Goal: Information Seeking & Learning: Check status

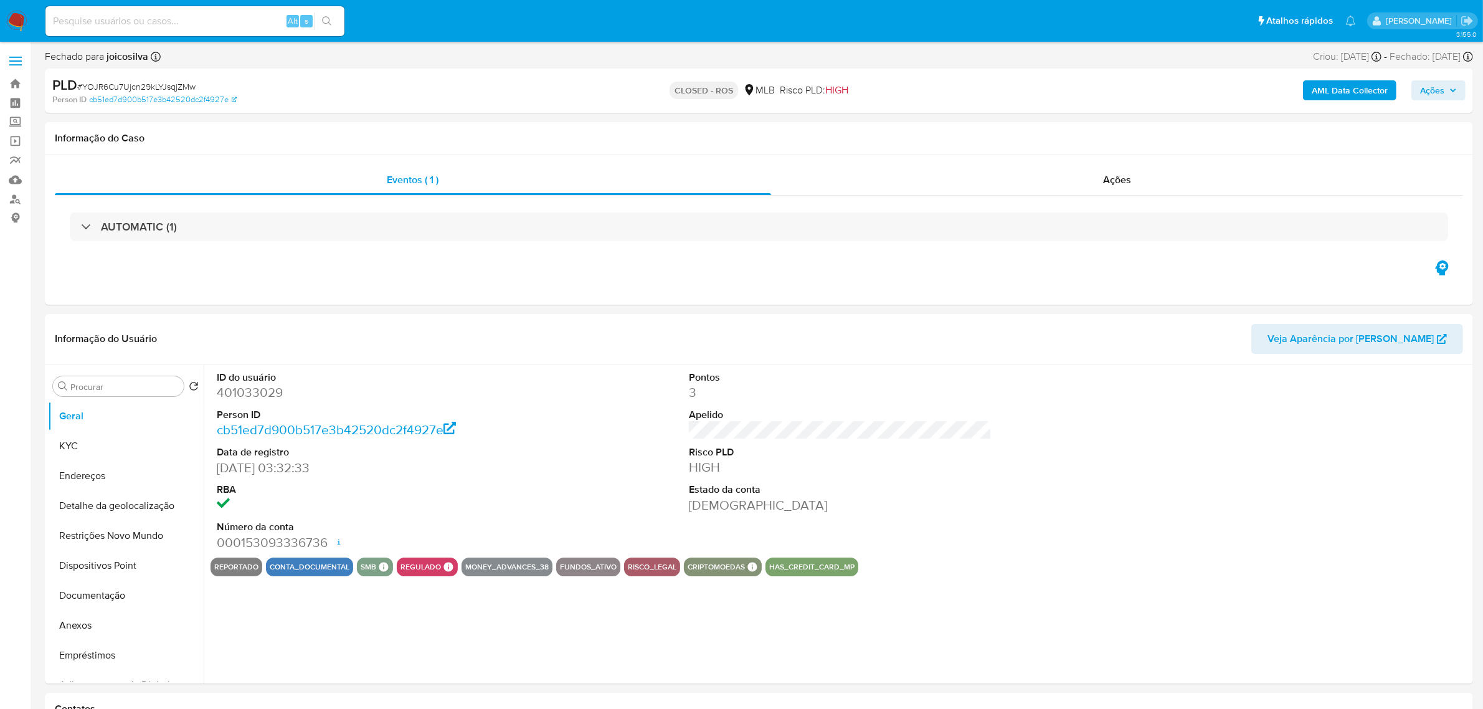
select select "10"
click at [97, 593] on button "Documentação" at bounding box center [121, 595] width 146 height 30
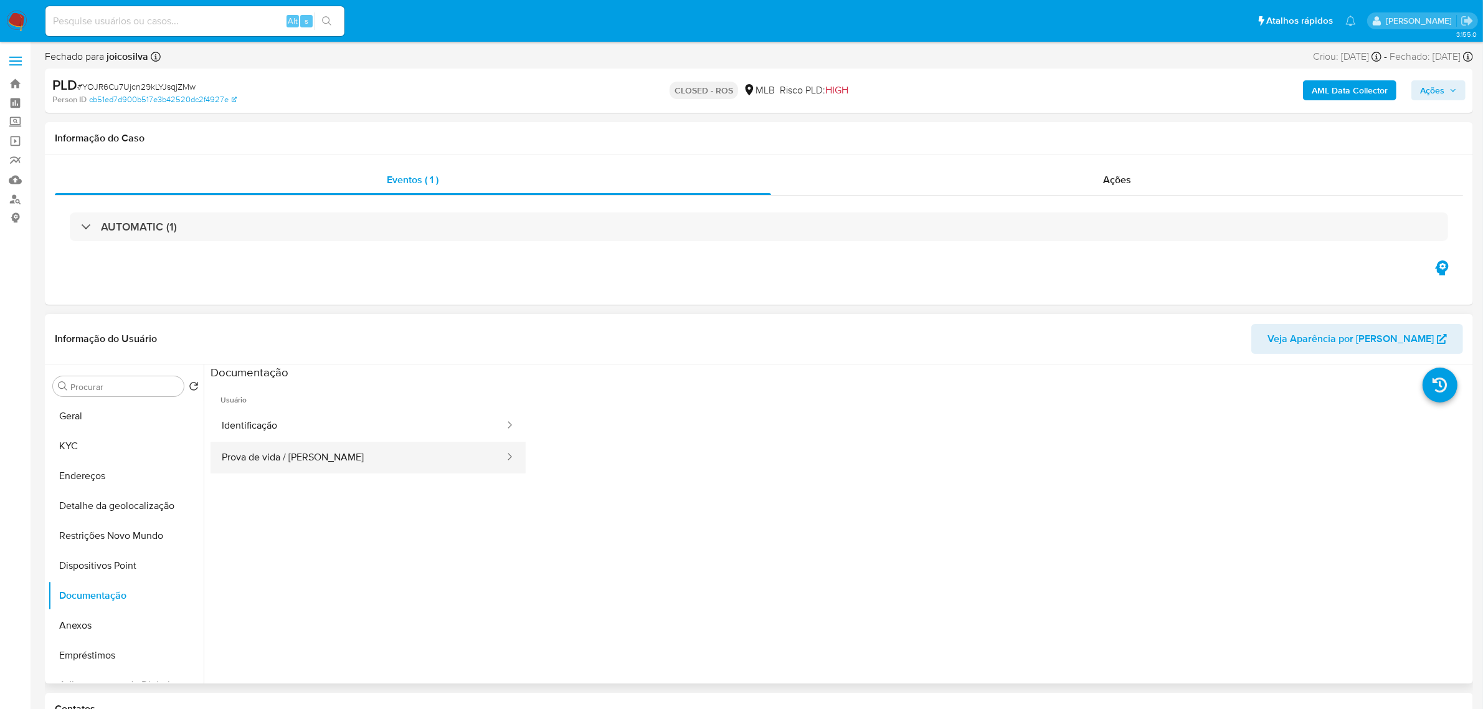
click at [390, 460] on button "Prova de vida / [PERSON_NAME]" at bounding box center [357, 458] width 295 height 32
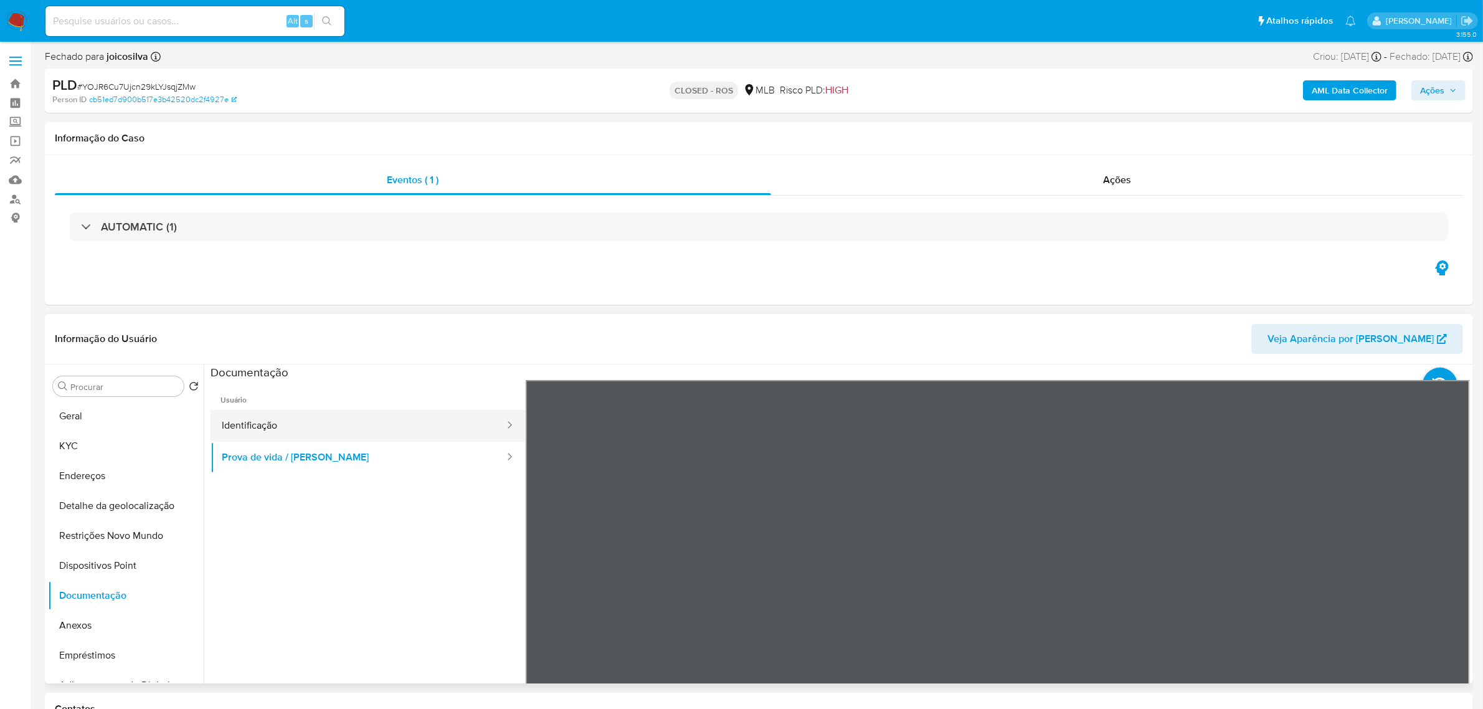
click at [324, 432] on button "Identificação" at bounding box center [357, 426] width 295 height 32
paste input "8cYQ1asF6DTVDdxwdWH2ImIk"
type input "8cYQ1asF6DTVDdxwdWH2ImIk"
click at [324, 26] on icon "search-icon" at bounding box center [327, 21] width 10 height 10
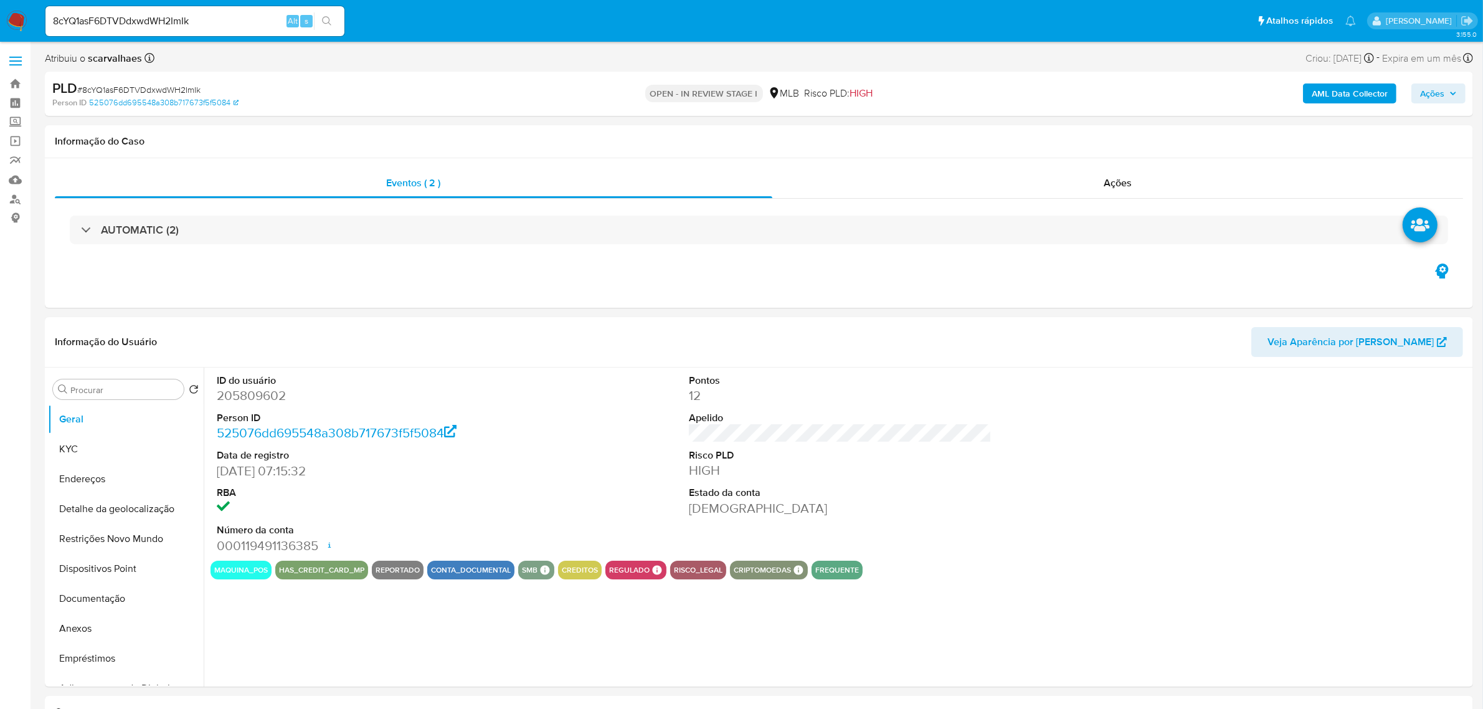
select select "10"
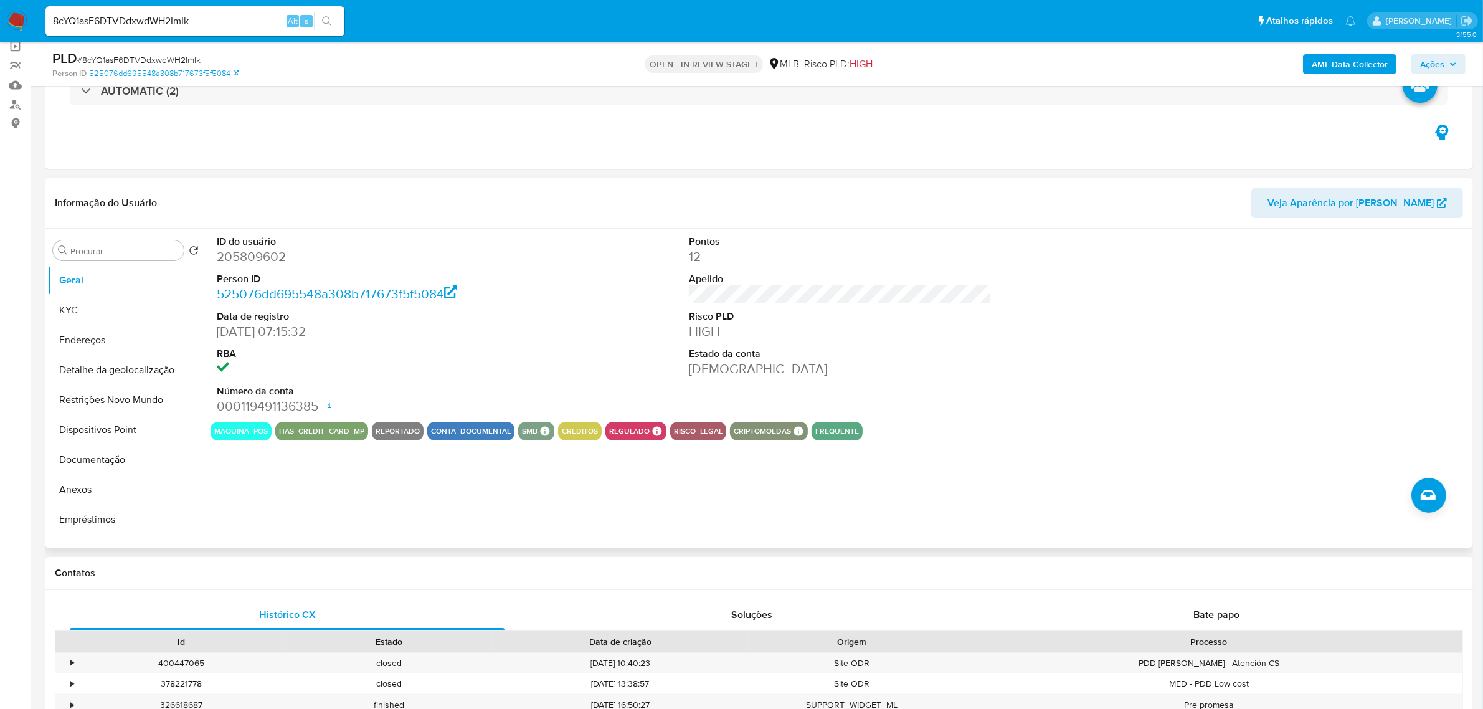
scroll to position [156, 0]
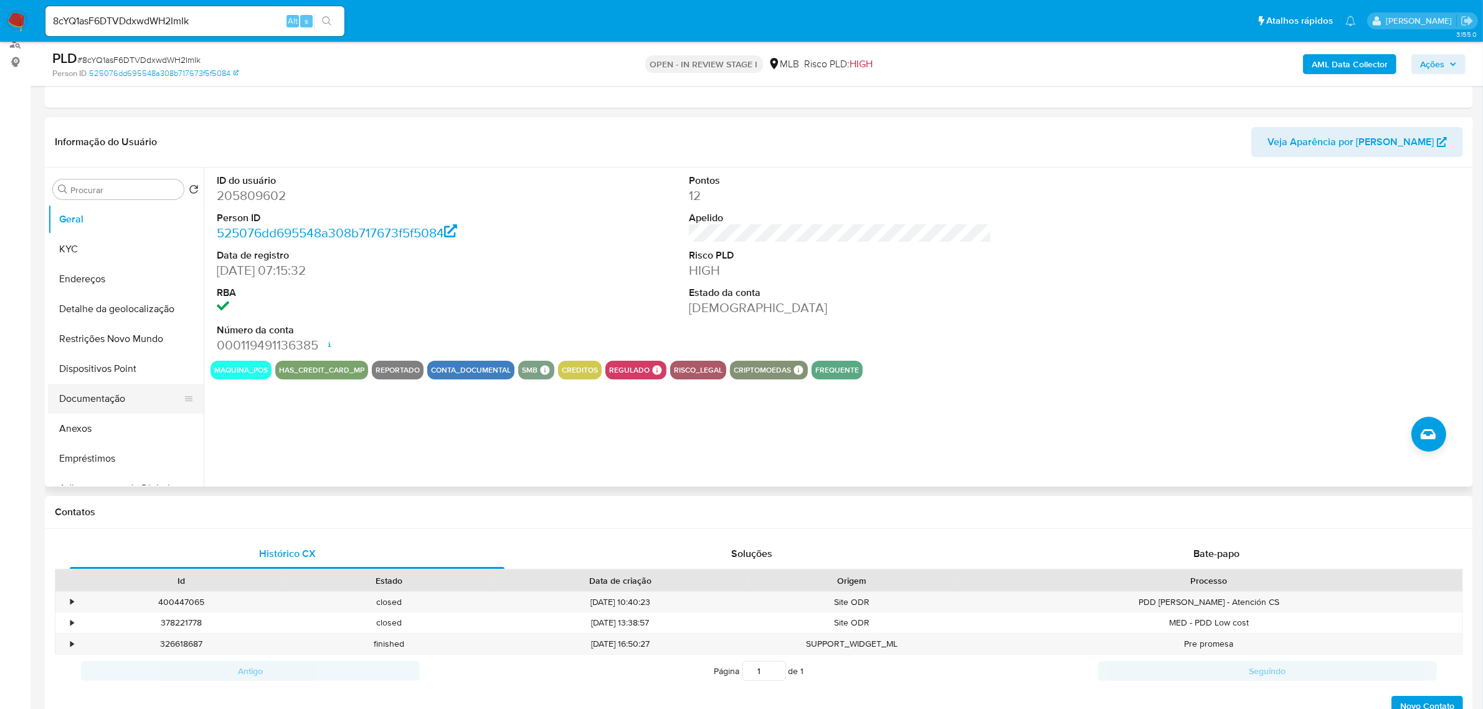
click at [108, 393] on button "Documentação" at bounding box center [121, 399] width 146 height 30
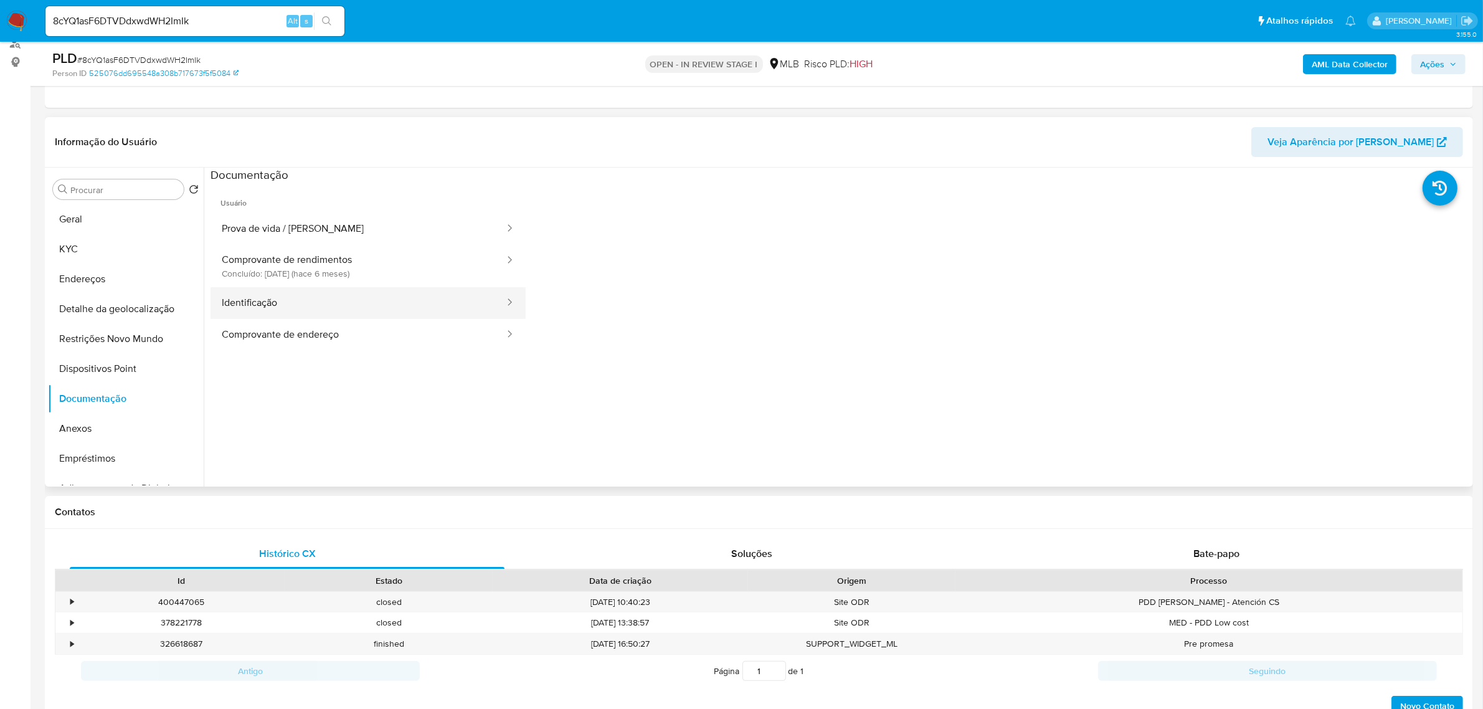
click at [321, 316] on button "Identificação" at bounding box center [357, 303] width 295 height 32
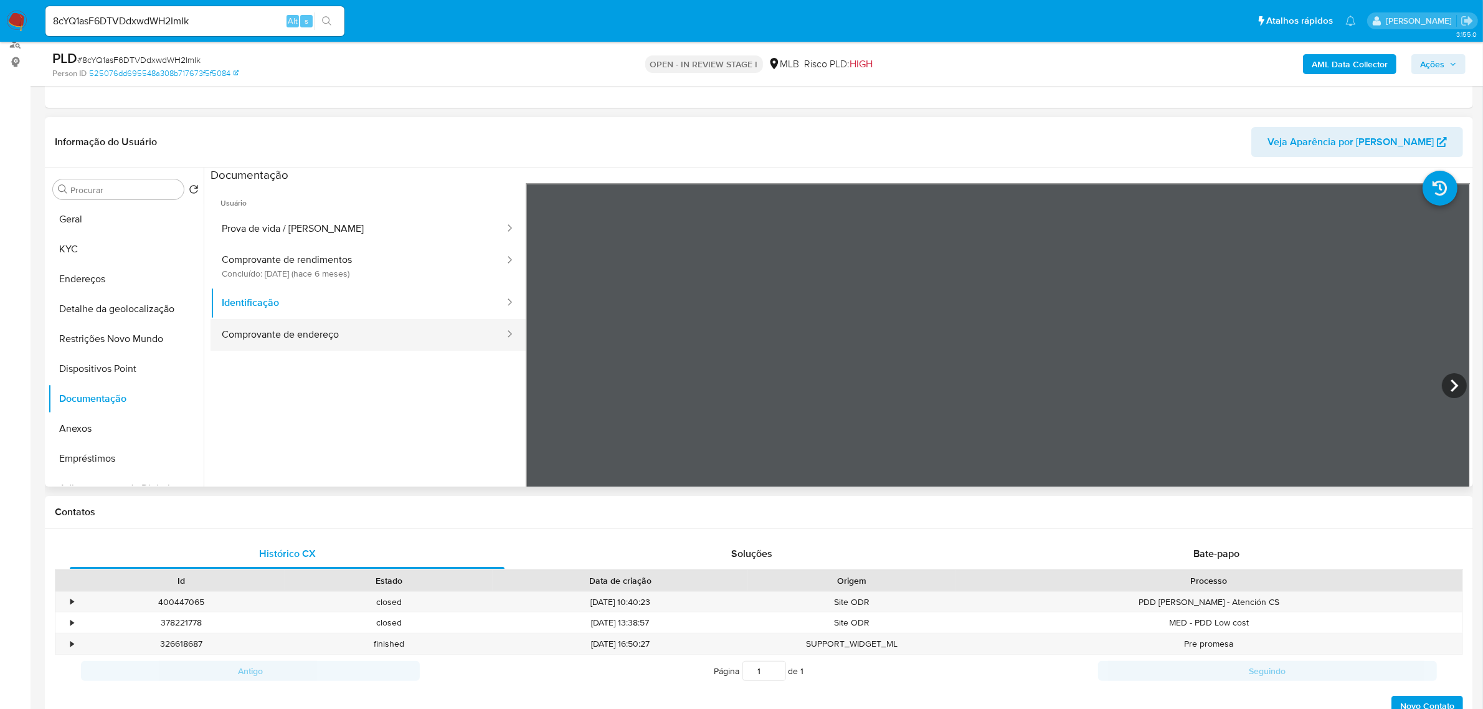
click at [316, 332] on button "Comprovante de endereço" at bounding box center [357, 335] width 295 height 32
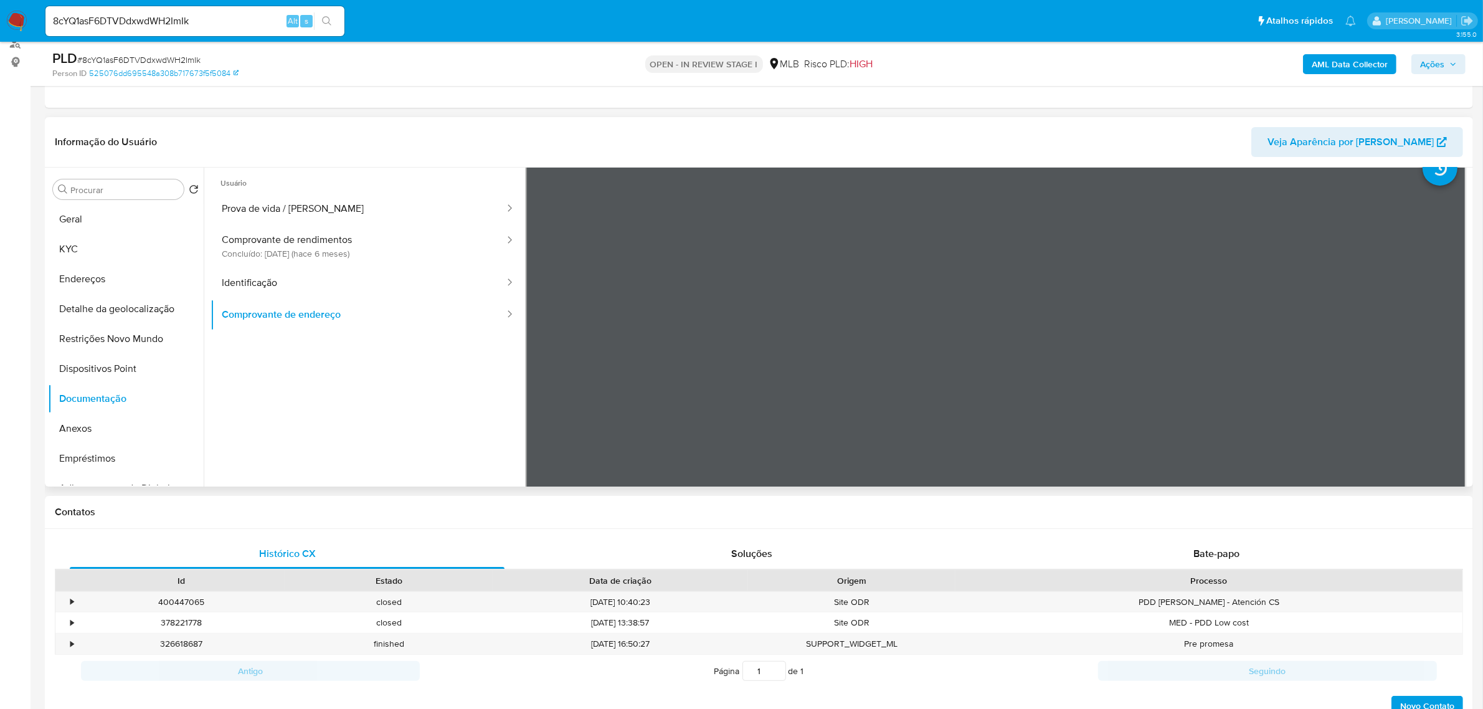
scroll to position [0, 0]
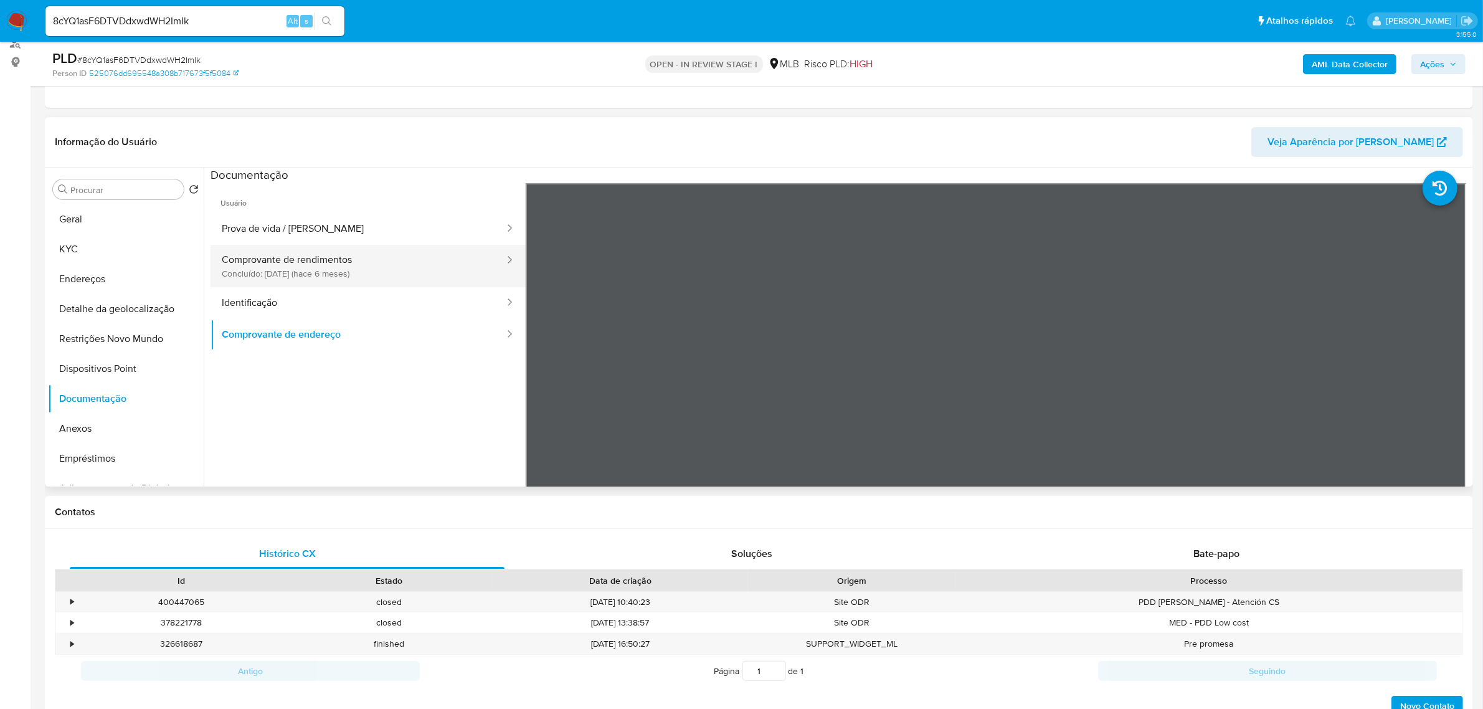
click at [362, 268] on button "Comprovante de rendimentos Concluído: [DATE] (hace 6 meses)" at bounding box center [357, 266] width 295 height 42
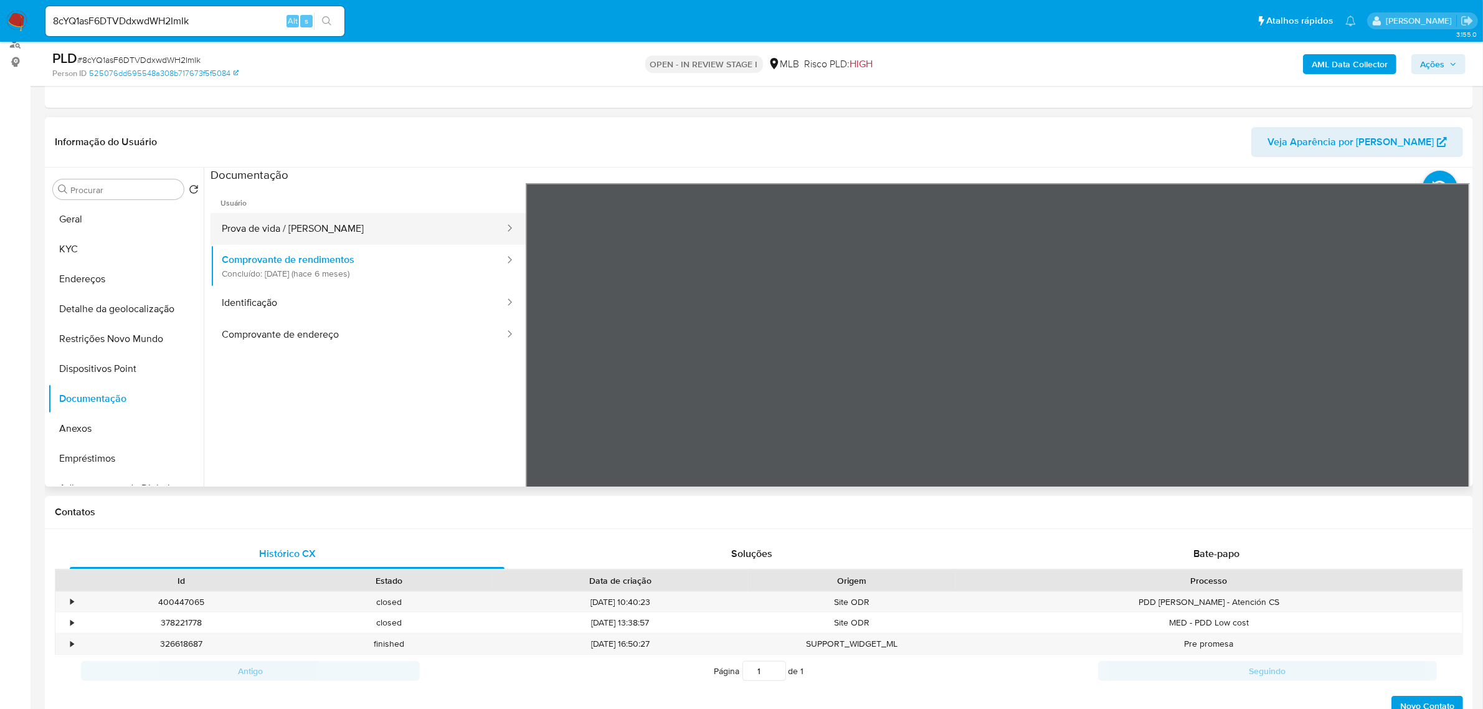
click at [290, 241] on button "Prova de vida / [PERSON_NAME]" at bounding box center [357, 229] width 295 height 32
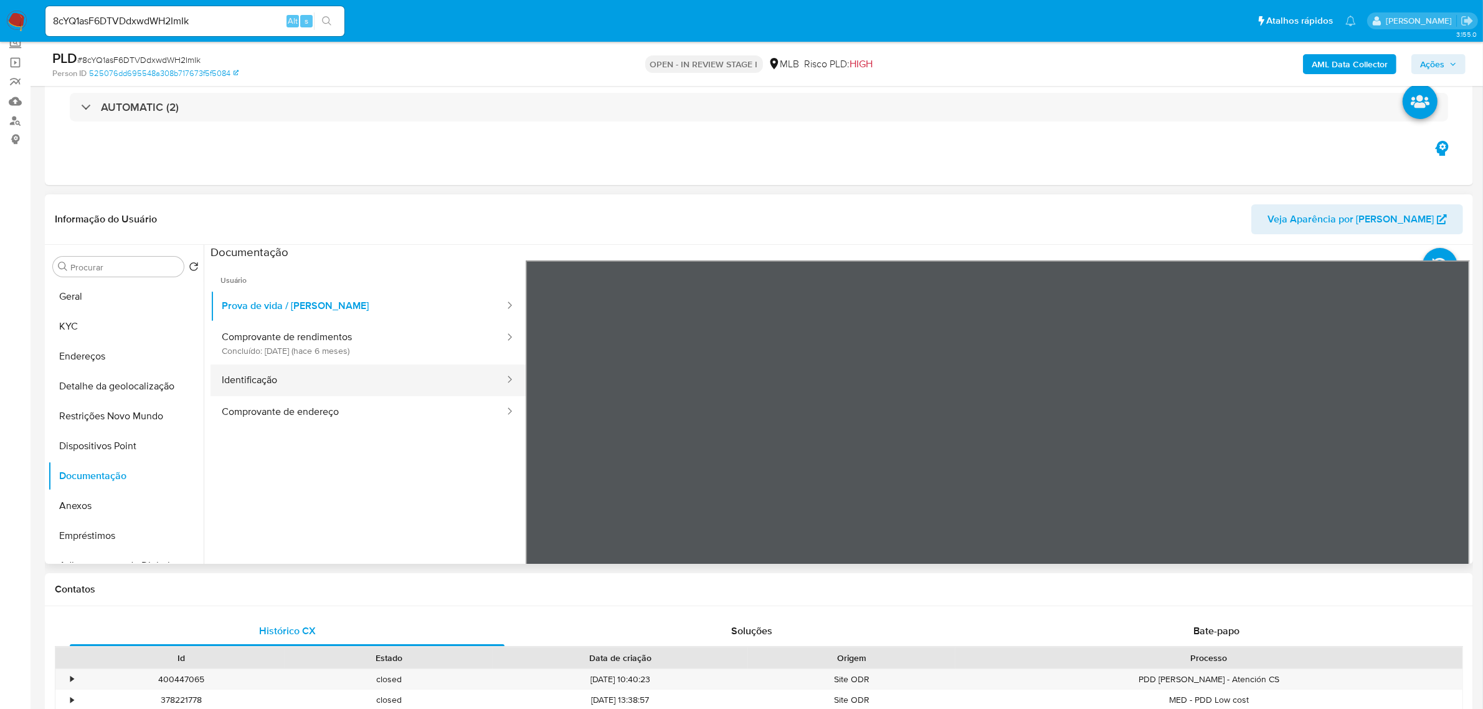
click at [301, 315] on ul "Prova de vida / Selfie Comprovante de rendimentos Concluído: [DATE] (hace 6 mes…" at bounding box center [367, 359] width 315 height 138
click at [281, 390] on button "Identificação" at bounding box center [357, 381] width 295 height 32
click at [1451, 465] on icon at bounding box center [1454, 463] width 25 height 25
click at [93, 293] on button "Geral" at bounding box center [121, 297] width 146 height 30
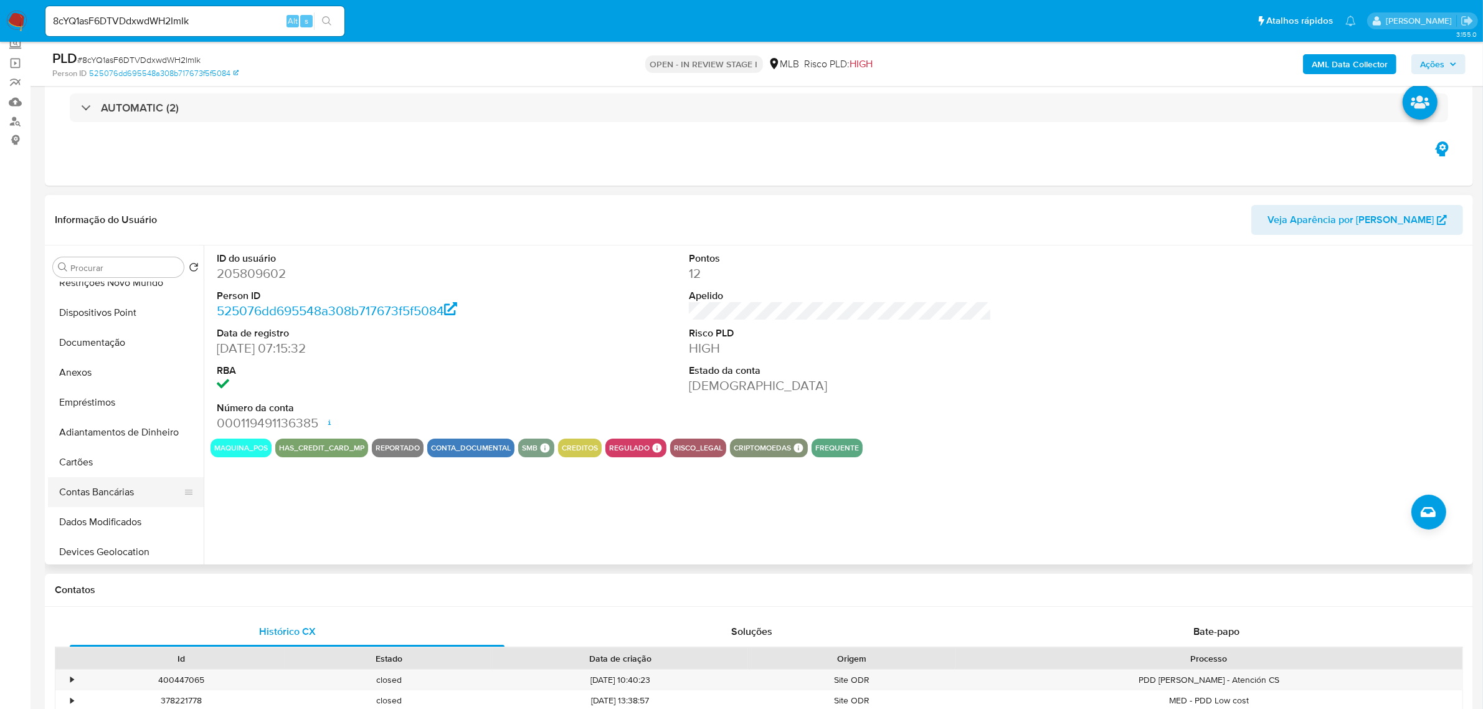
scroll to position [156, 0]
click at [82, 352] on button "Anexos" at bounding box center [121, 351] width 146 height 30
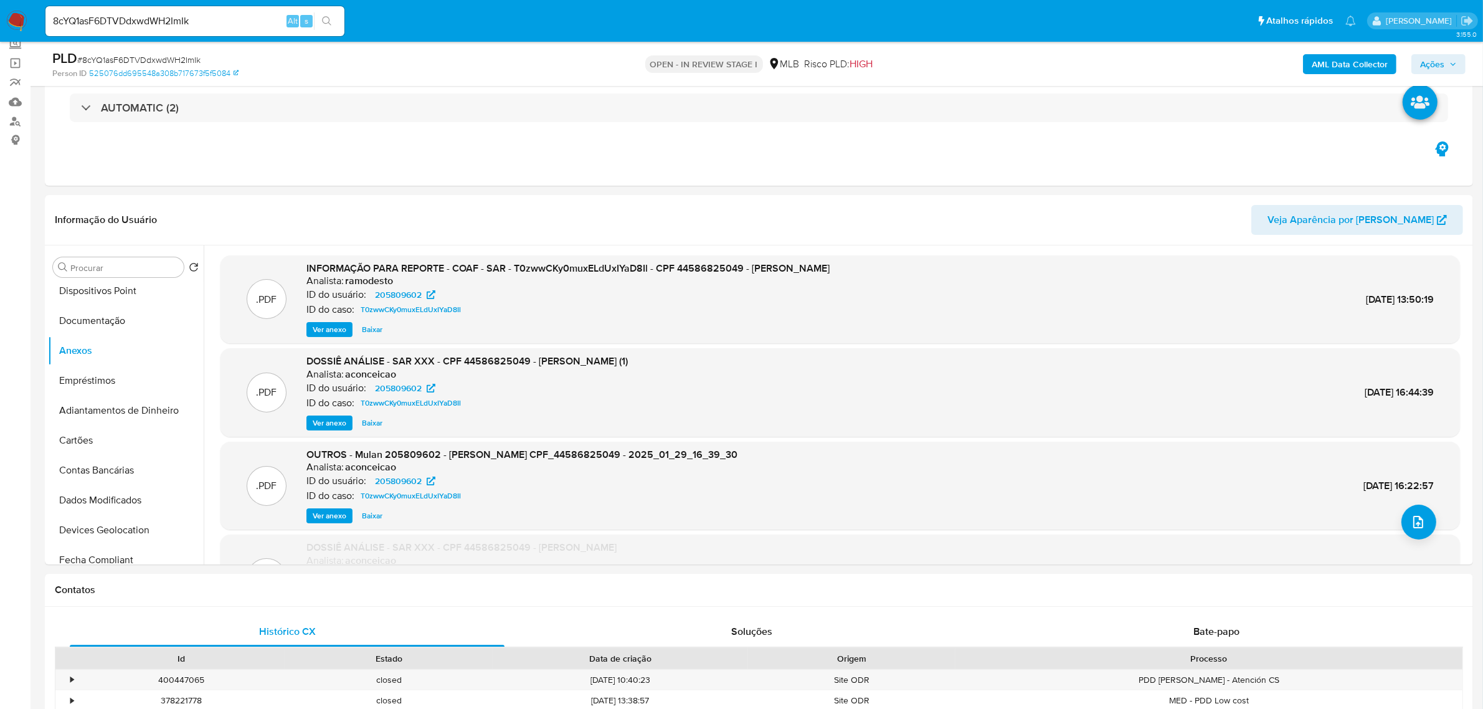
click at [334, 330] on span "Ver anexo" at bounding box center [330, 329] width 34 height 12
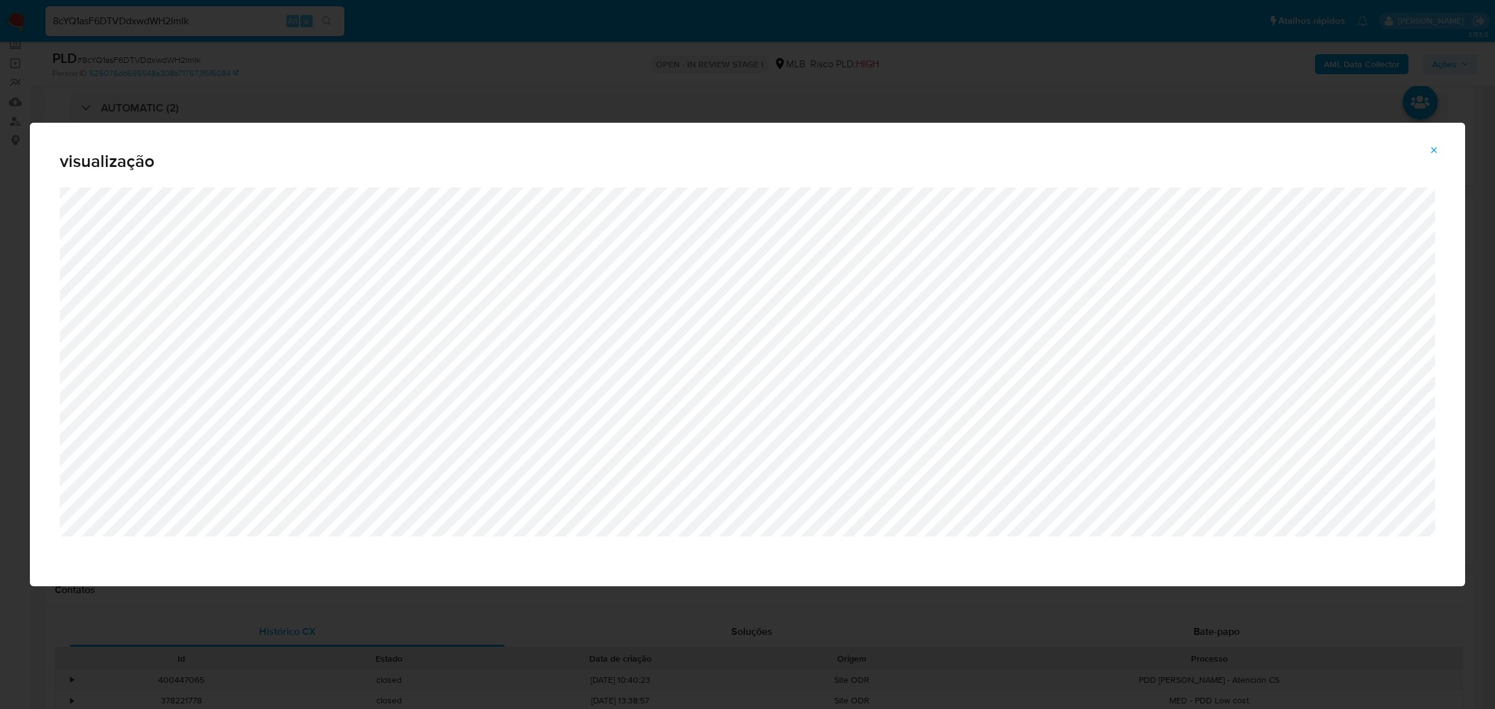
click at [1432, 151] on icon "Attachment preview" at bounding box center [1434, 150] width 10 height 10
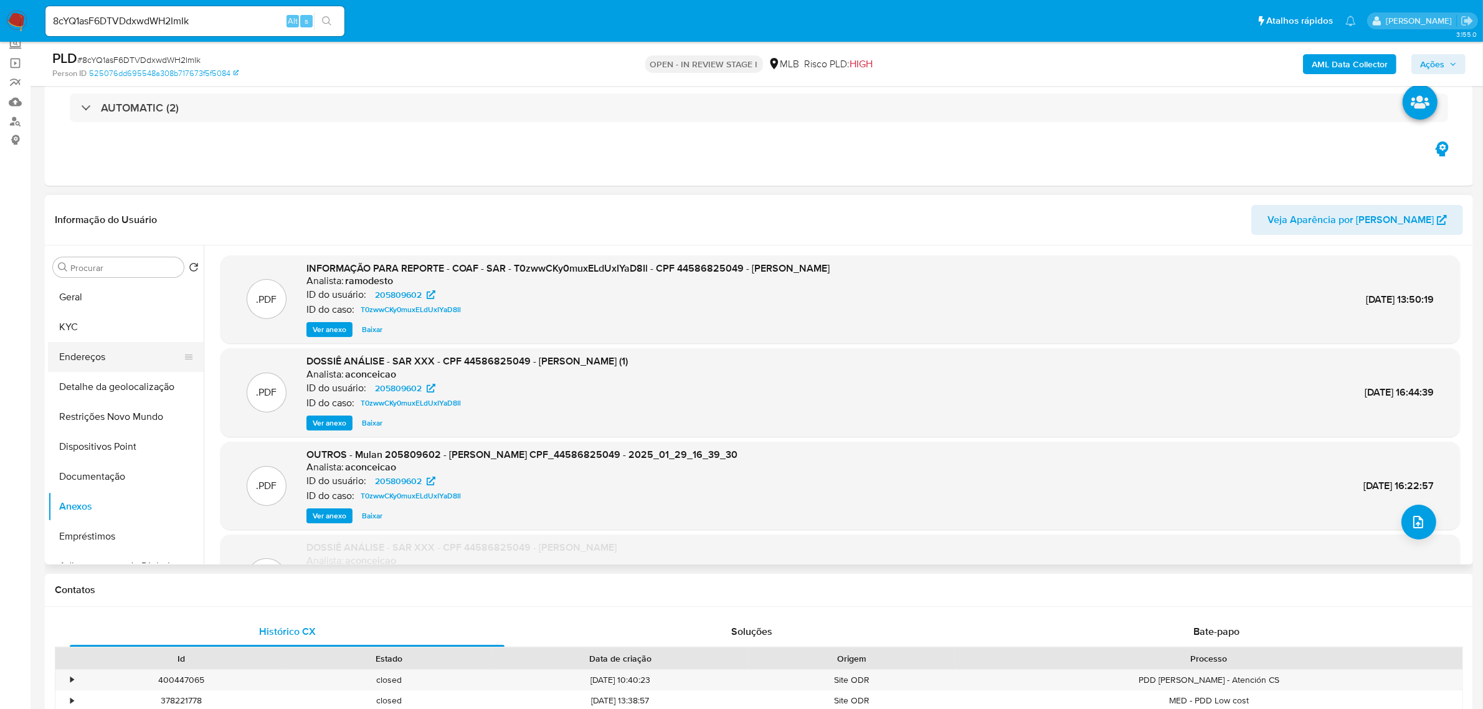
scroll to position [0, 0]
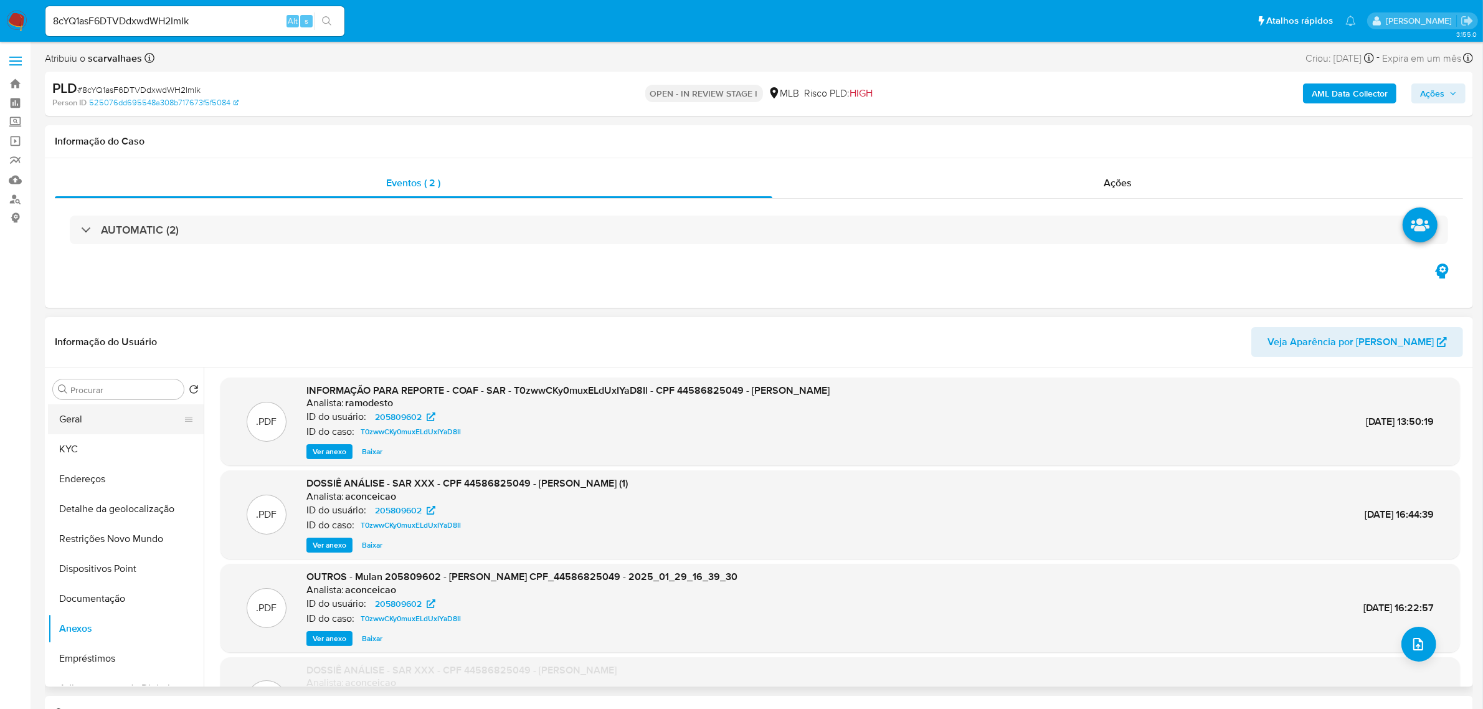
click at [104, 418] on button "Geral" at bounding box center [121, 419] width 146 height 30
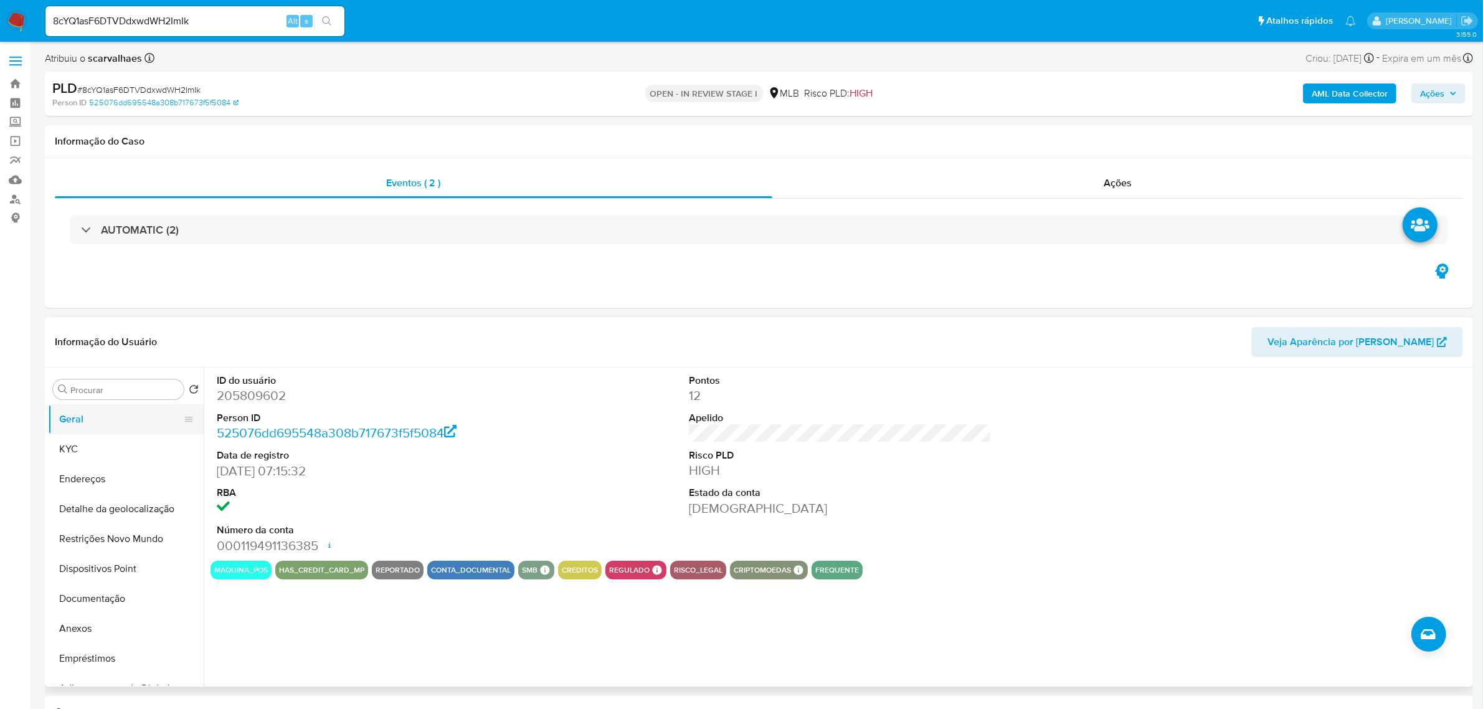
click at [92, 427] on button "Geral" at bounding box center [121, 419] width 146 height 30
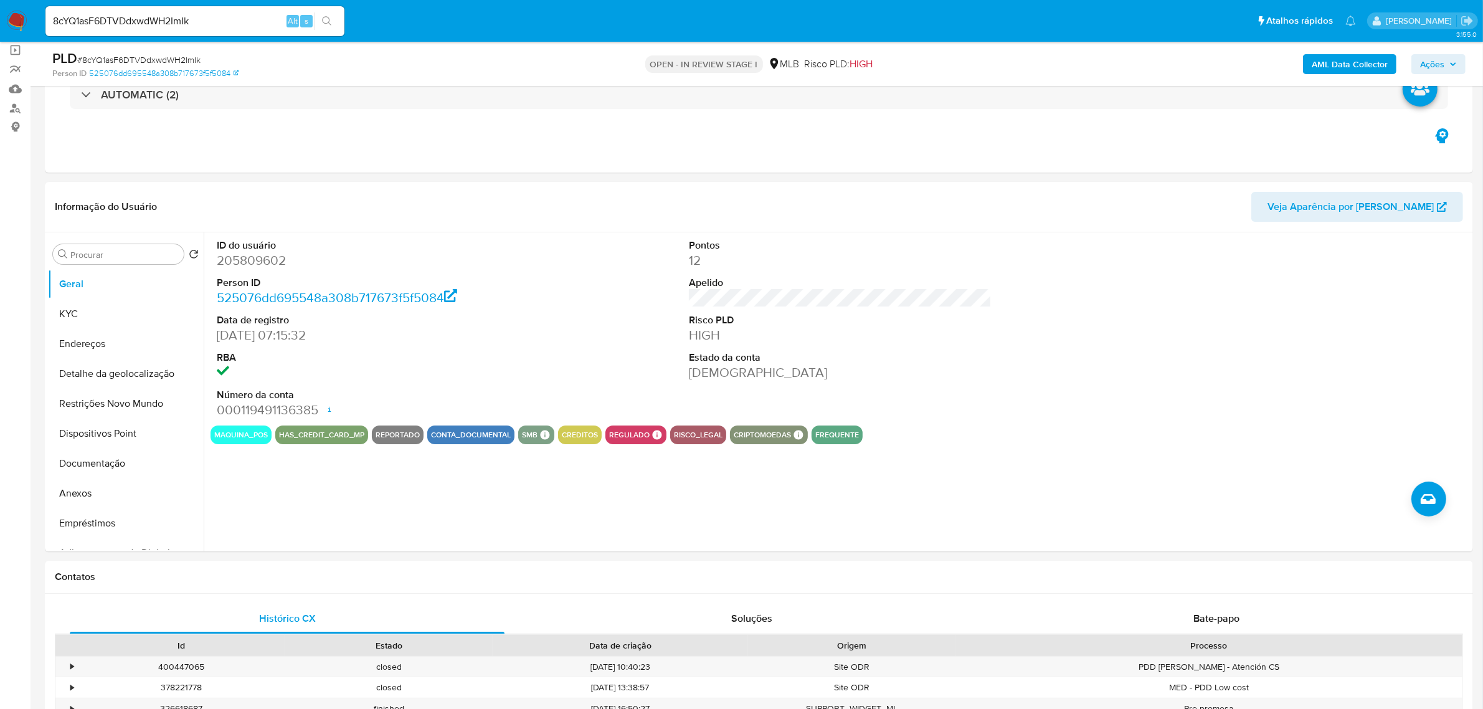
scroll to position [94, 0]
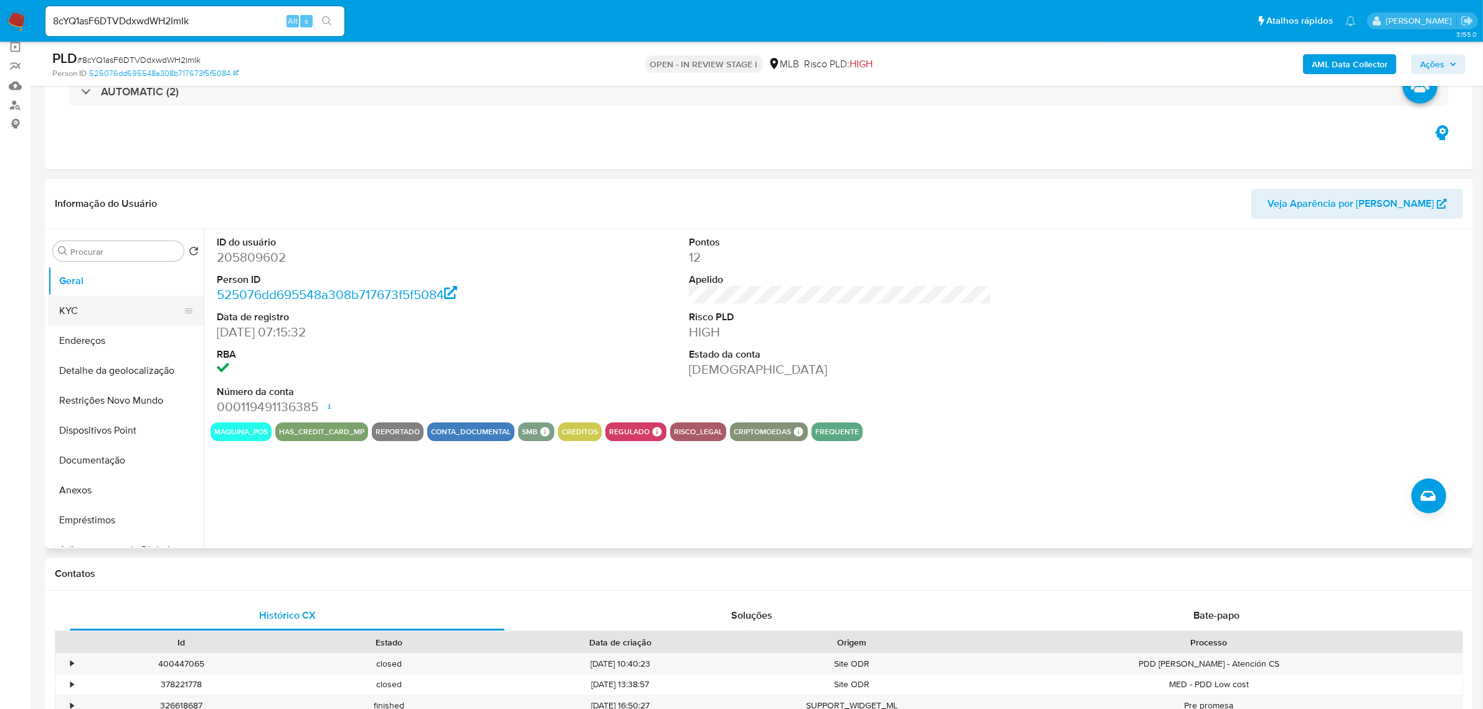
click at [80, 306] on button "KYC" at bounding box center [121, 311] width 146 height 30
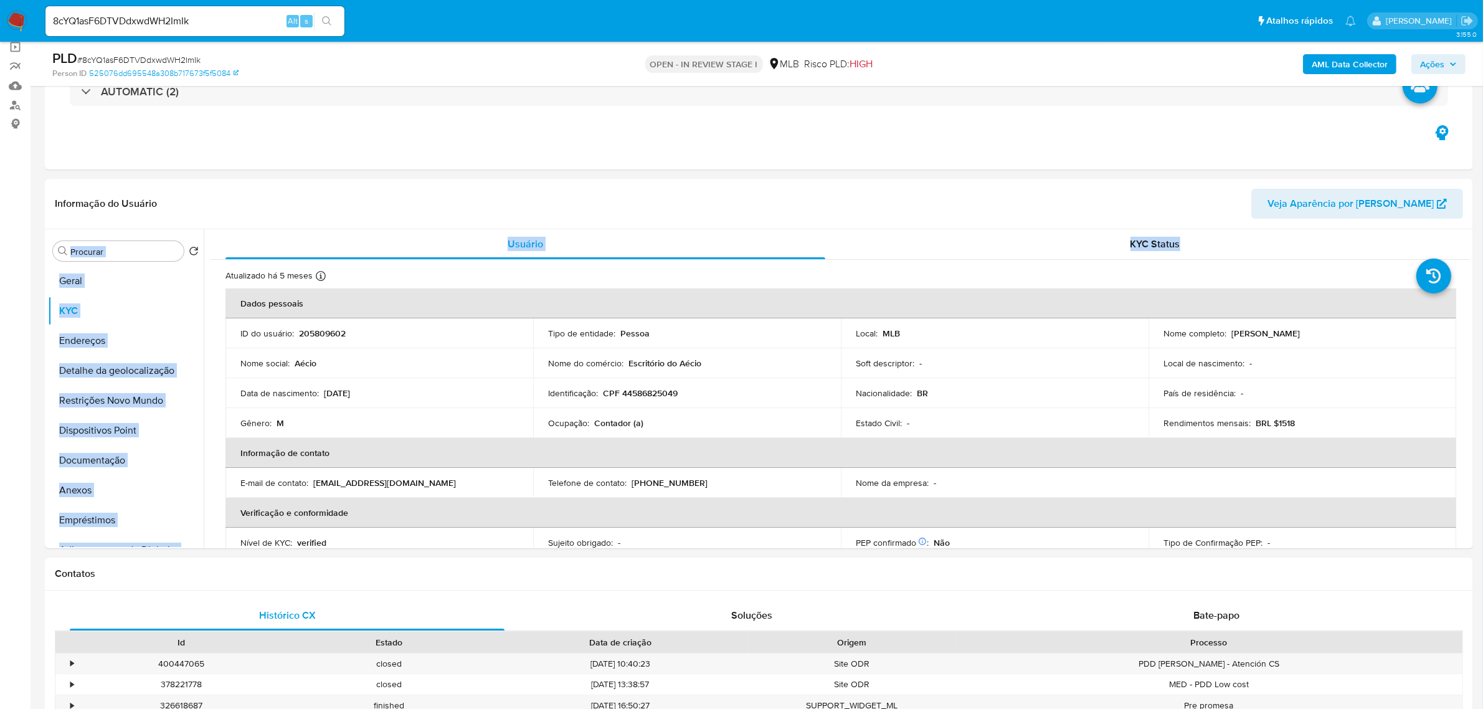
drag, startPoint x: 1480, startPoint y: 216, endPoint x: 1480, endPoint y: 241, distance: 24.9
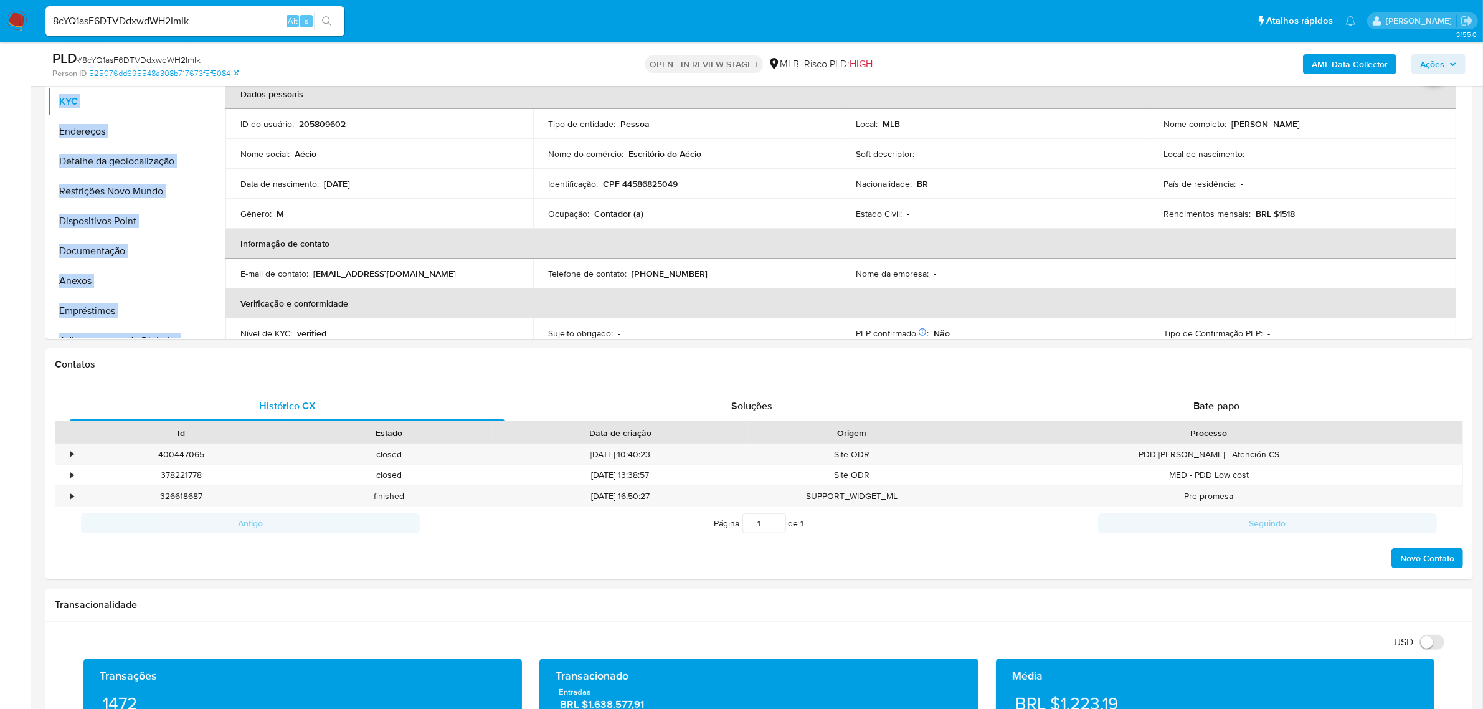
scroll to position [312, 0]
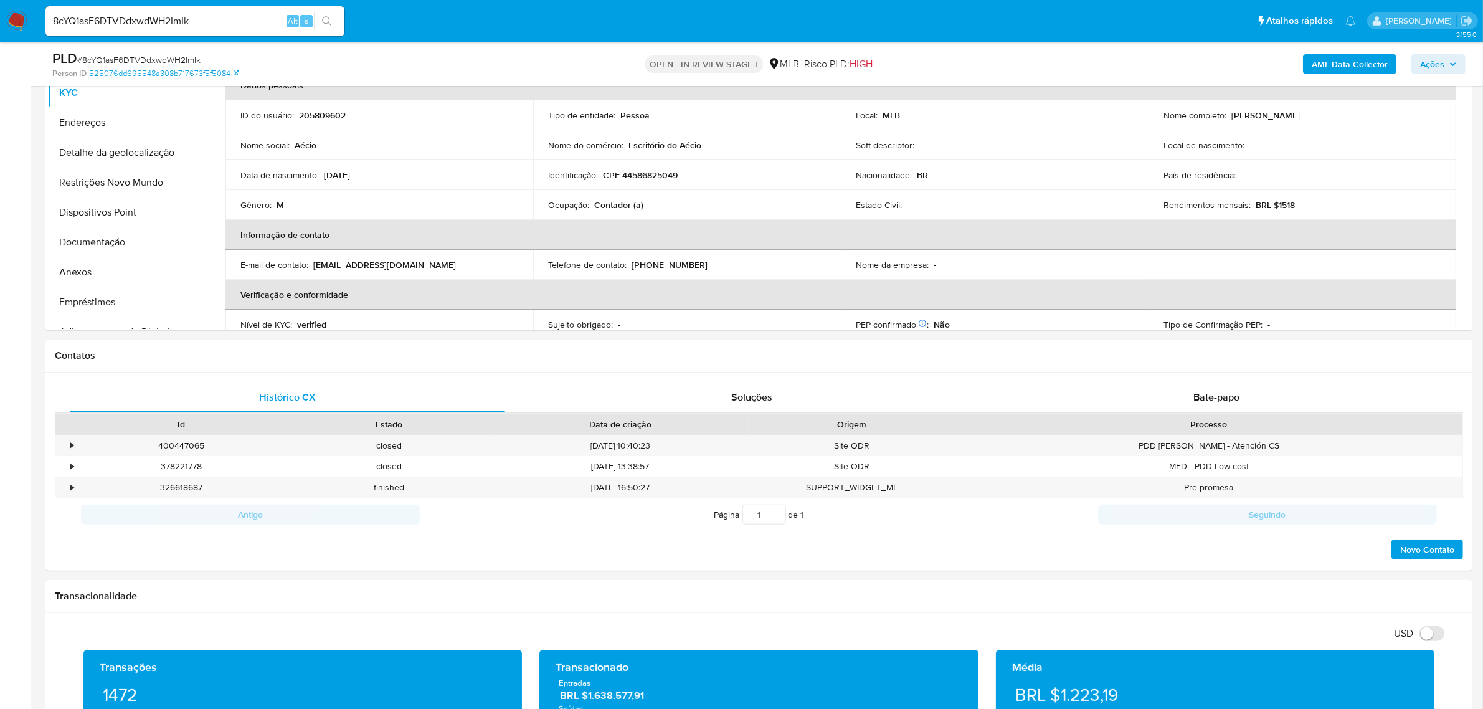
click at [779, 287] on th "Verificação e conformidade" at bounding box center [840, 295] width 1231 height 30
click at [111, 123] on button "Endereços" at bounding box center [121, 123] width 146 height 30
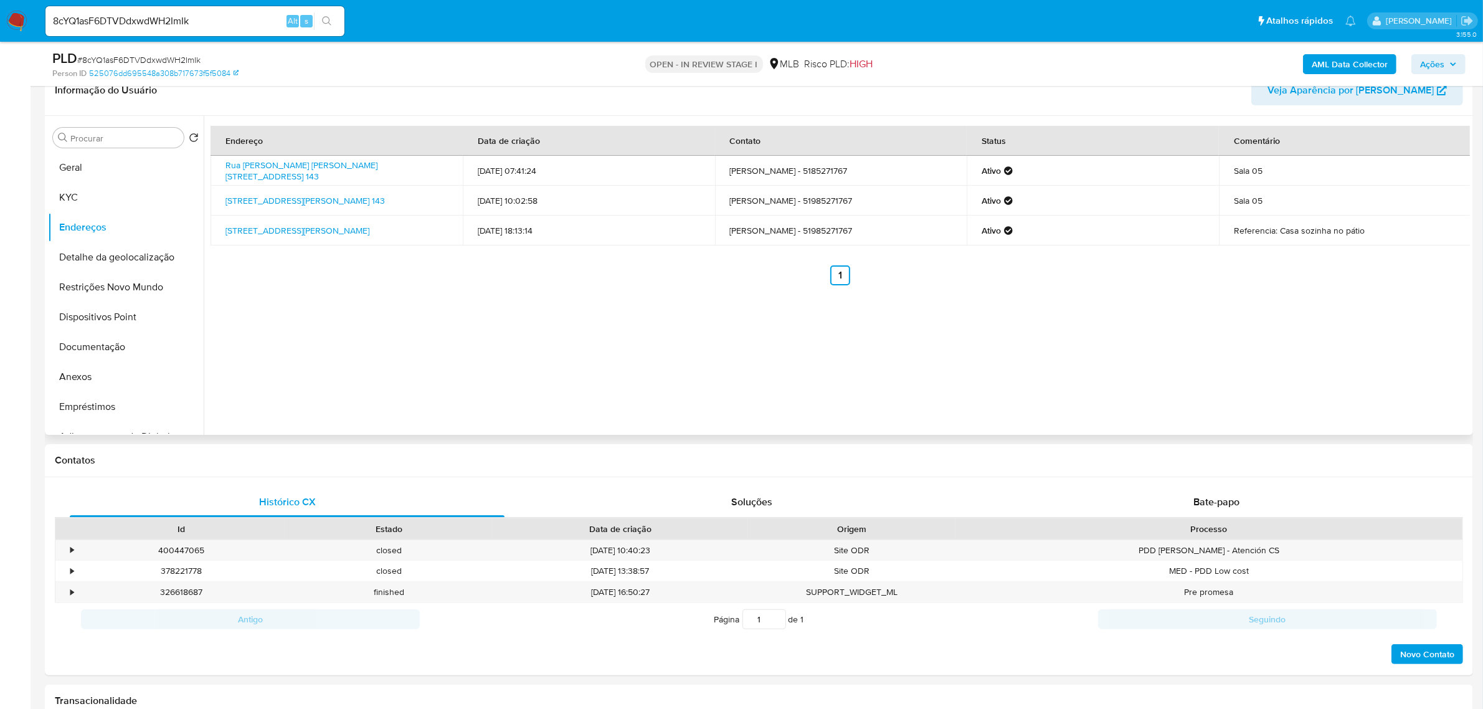
scroll to position [156, 0]
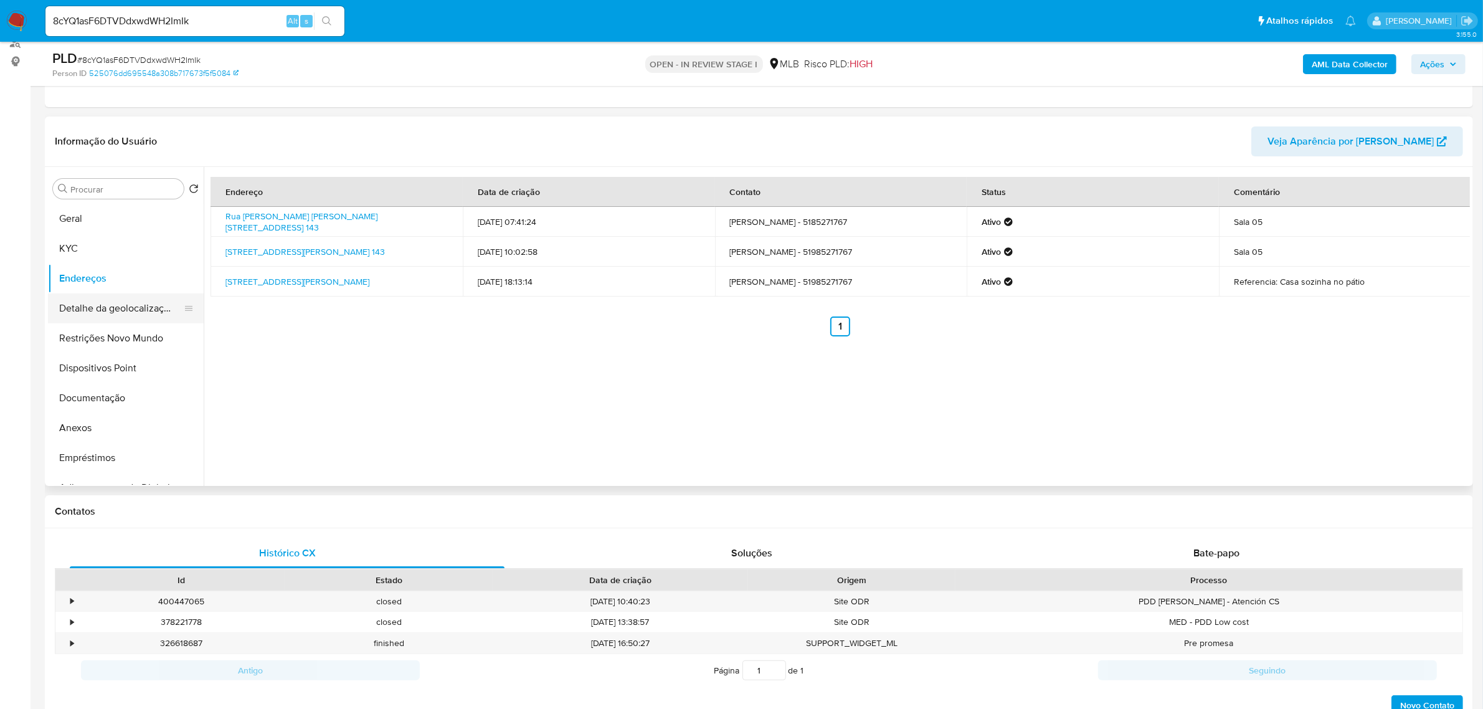
click at [114, 309] on button "Detalhe da geolocalização" at bounding box center [121, 308] width 146 height 30
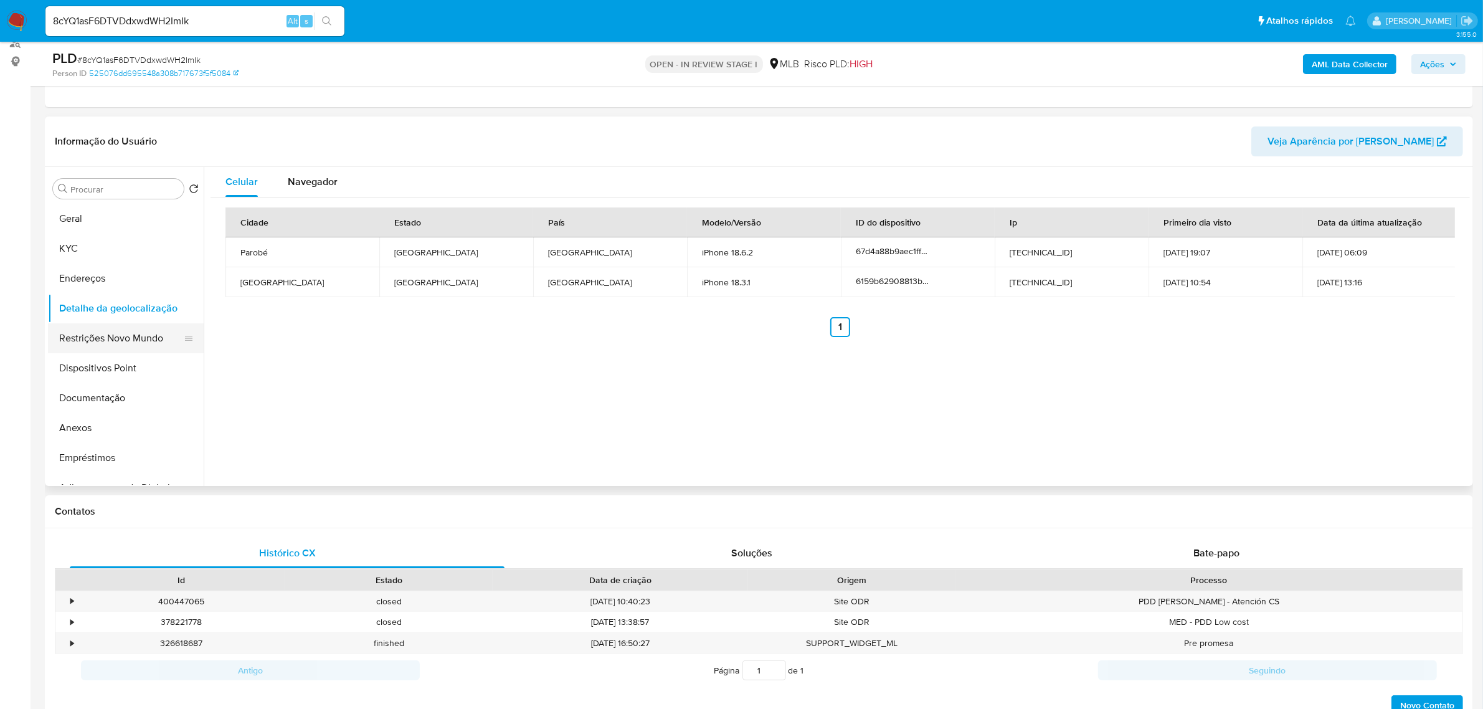
click at [82, 340] on button "Restrições Novo Mundo" at bounding box center [121, 338] width 146 height 30
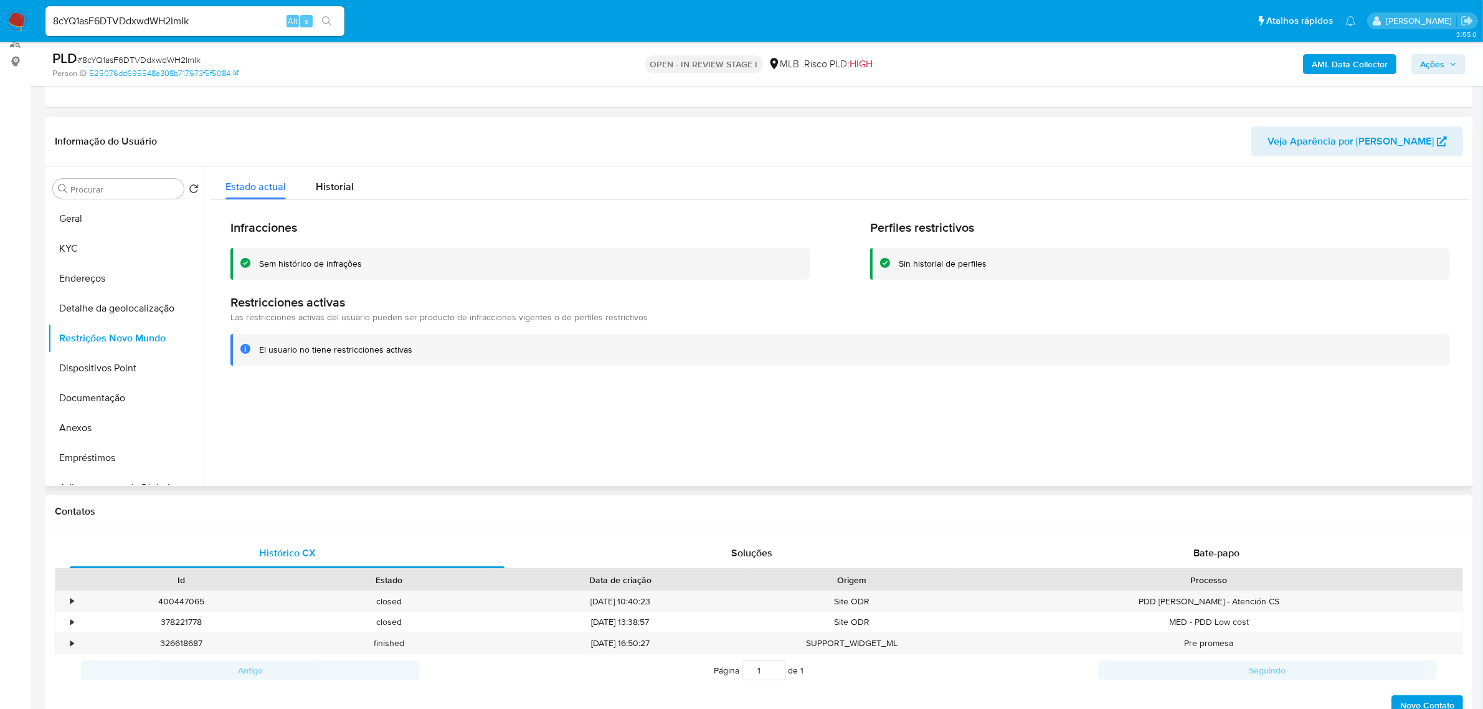
drag, startPoint x: 112, startPoint y: 368, endPoint x: 301, endPoint y: 364, distance: 188.7
click at [115, 368] on button "Dispositivos Point" at bounding box center [126, 368] width 156 height 30
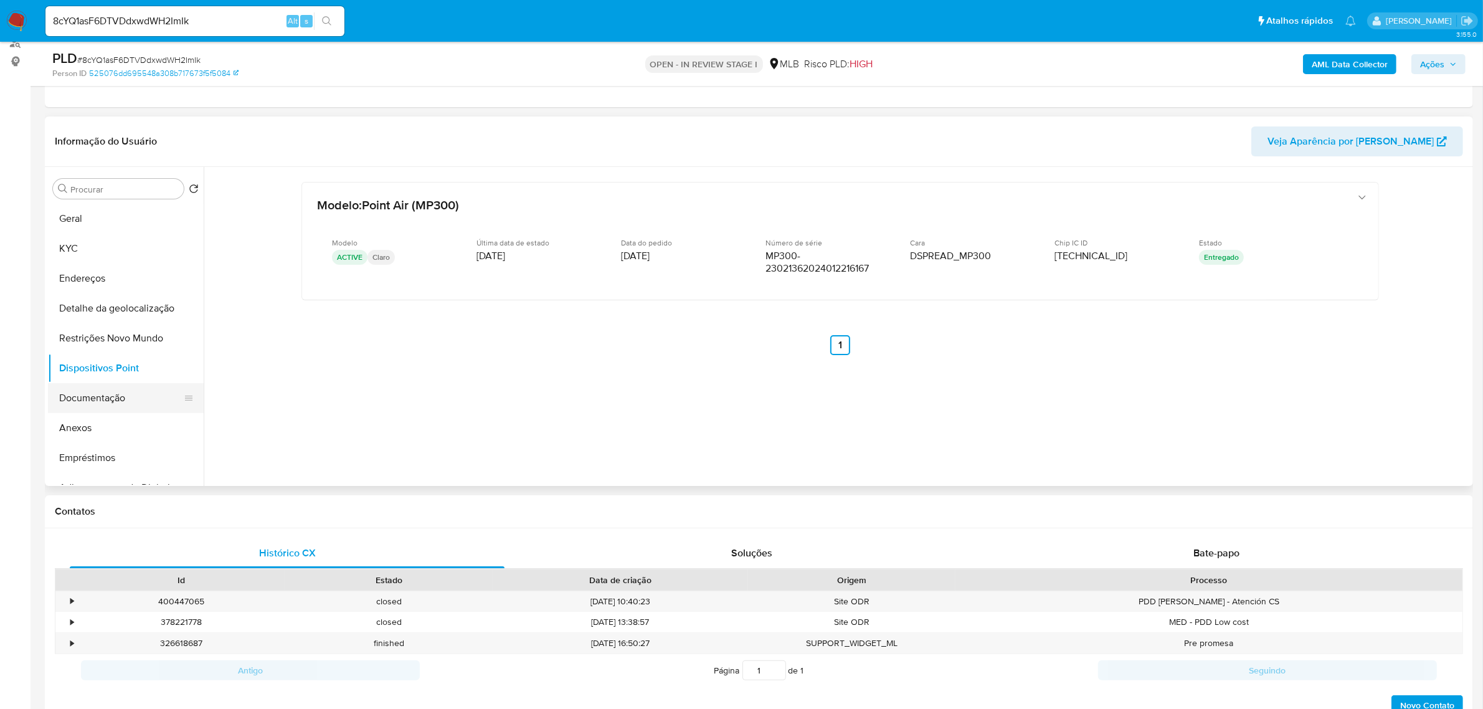
click at [97, 400] on button "Documentação" at bounding box center [121, 398] width 146 height 30
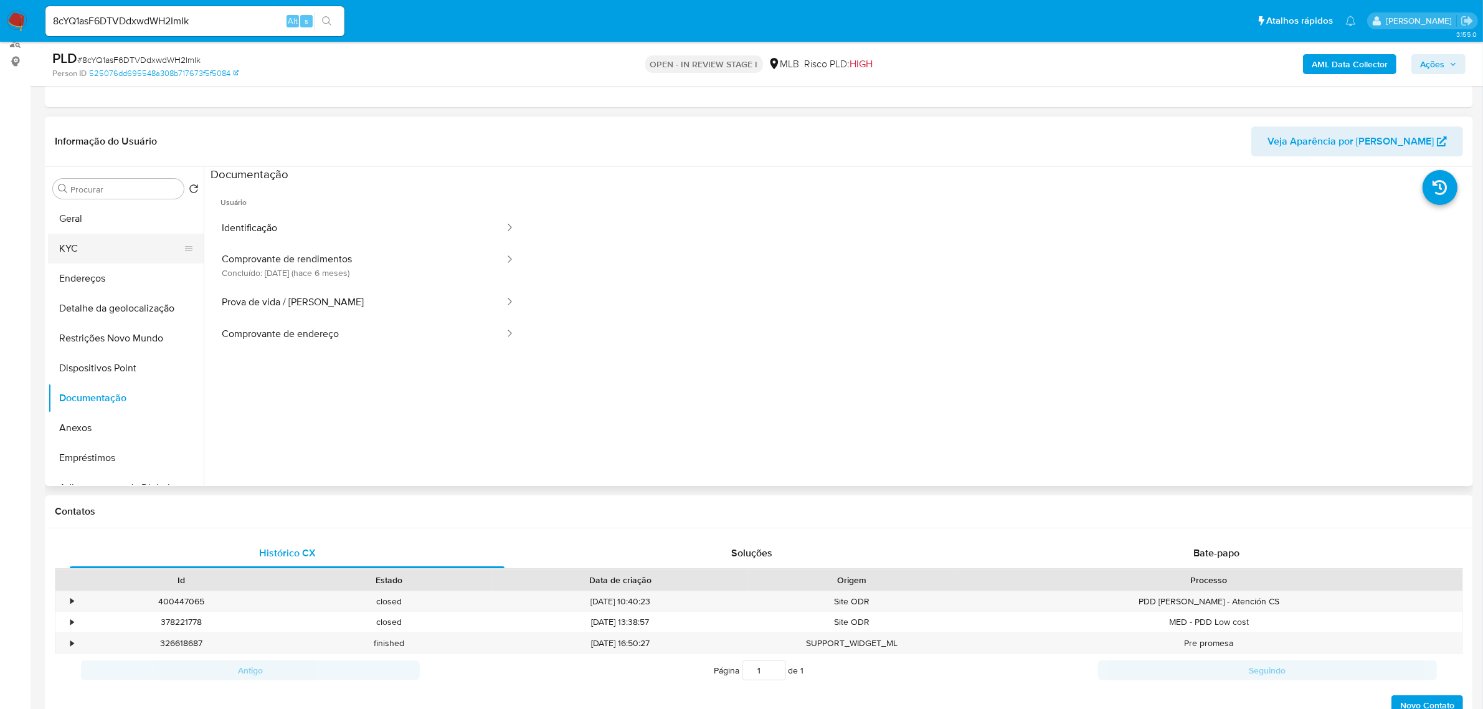
click at [97, 251] on button "KYC" at bounding box center [121, 249] width 146 height 30
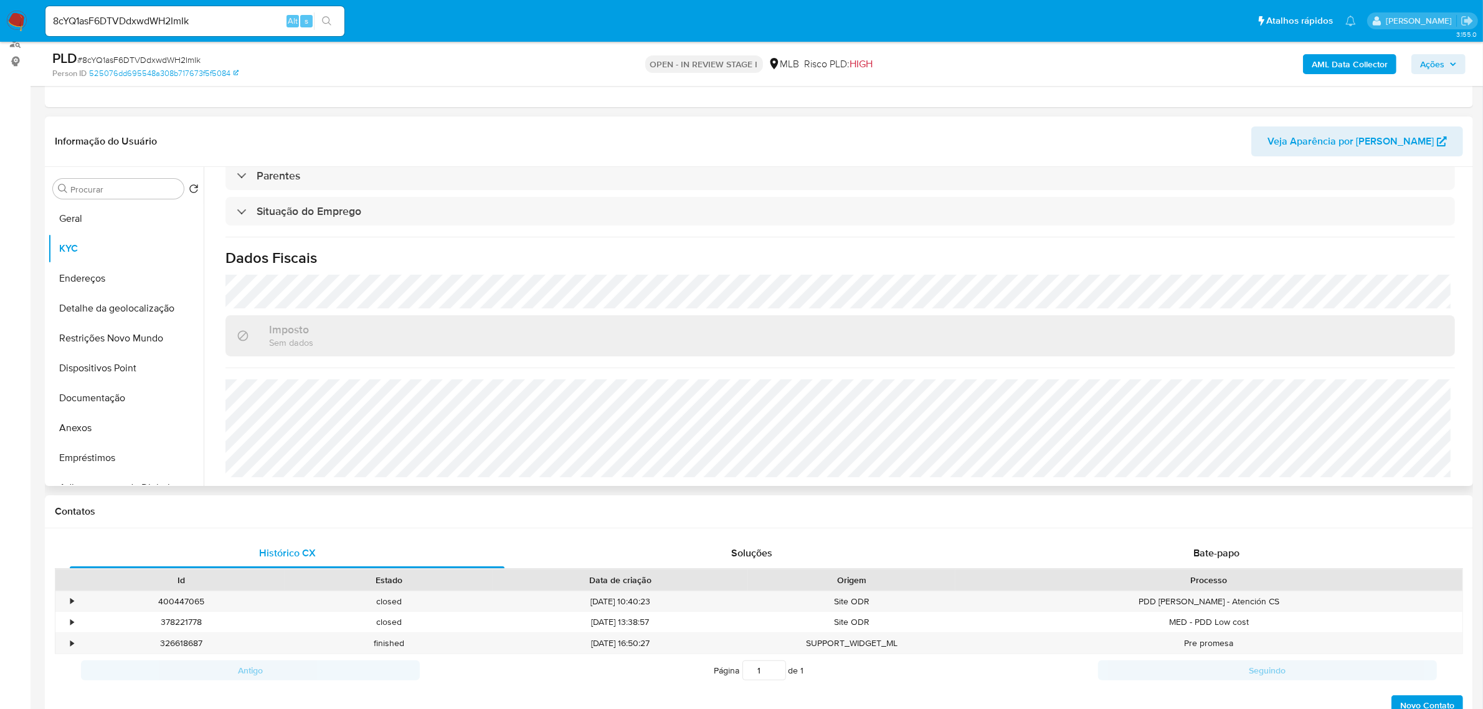
scroll to position [518, 0]
